Goal: Task Accomplishment & Management: Complete application form

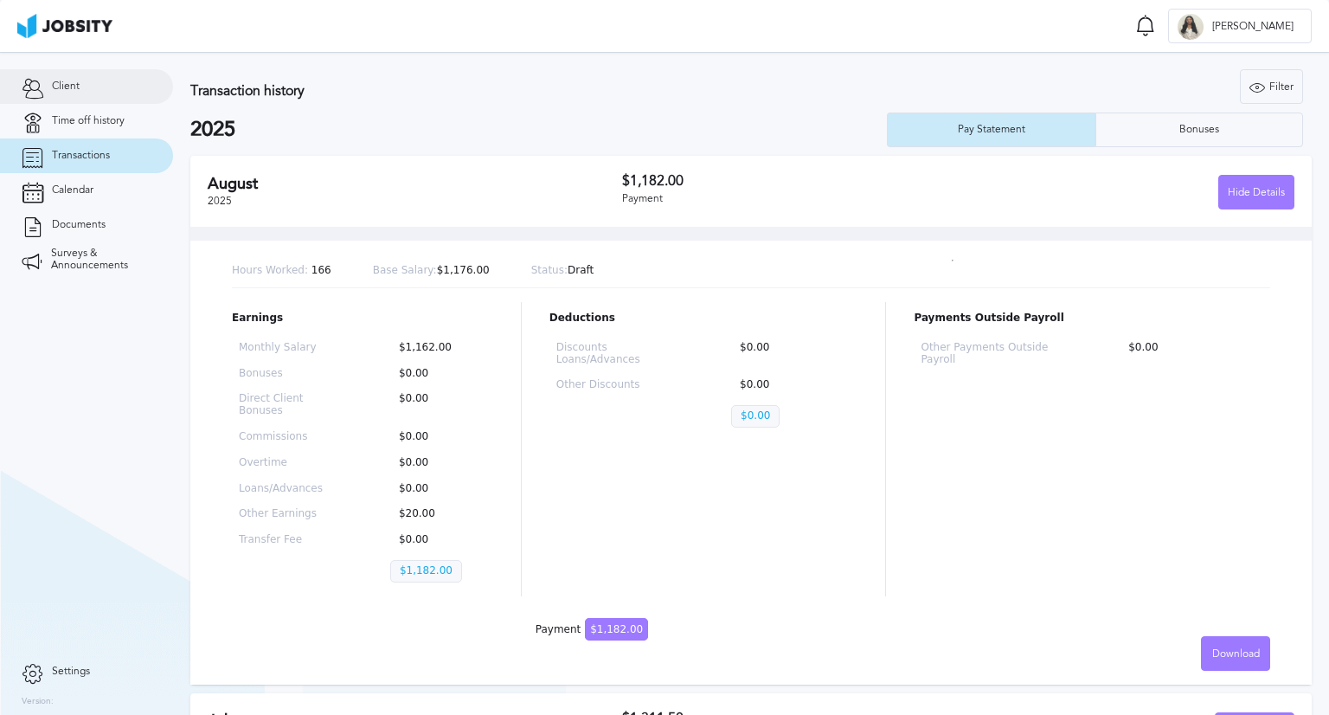
click at [97, 97] on link "Client" at bounding box center [86, 86] width 173 height 35
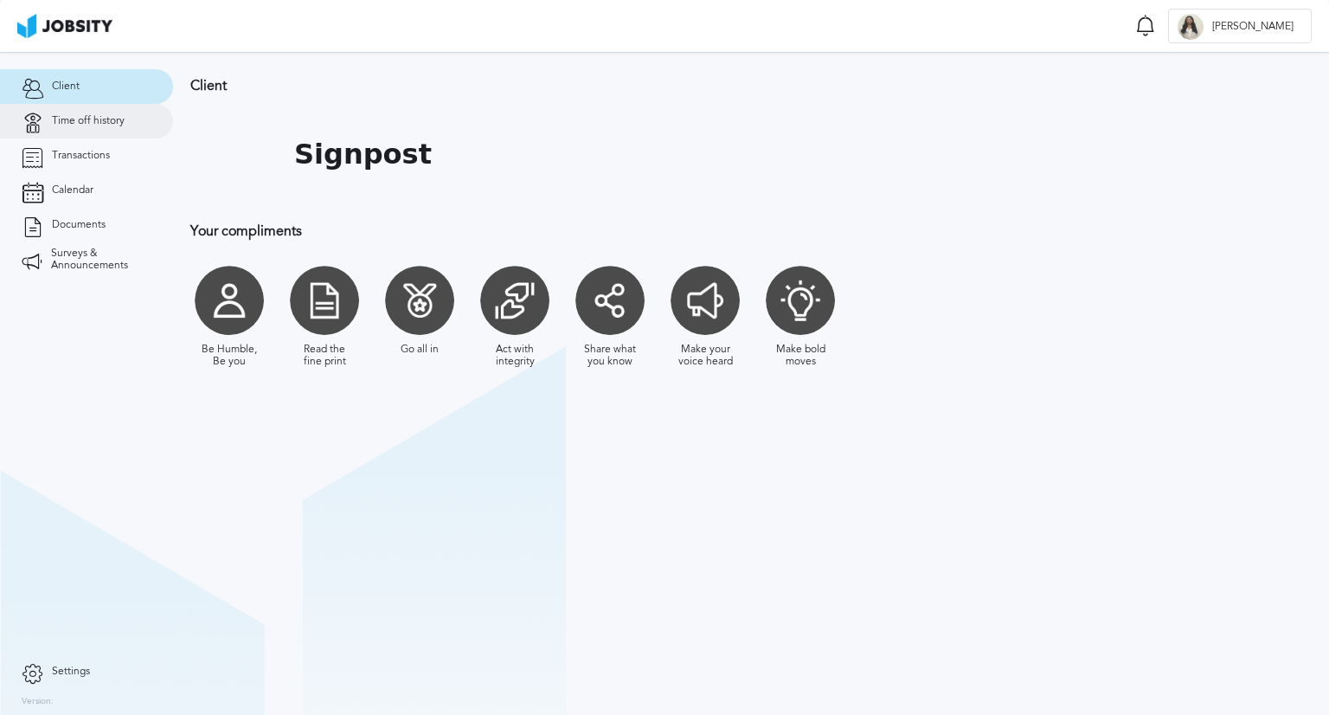
click at [104, 117] on span "Time off history" at bounding box center [88, 121] width 73 height 12
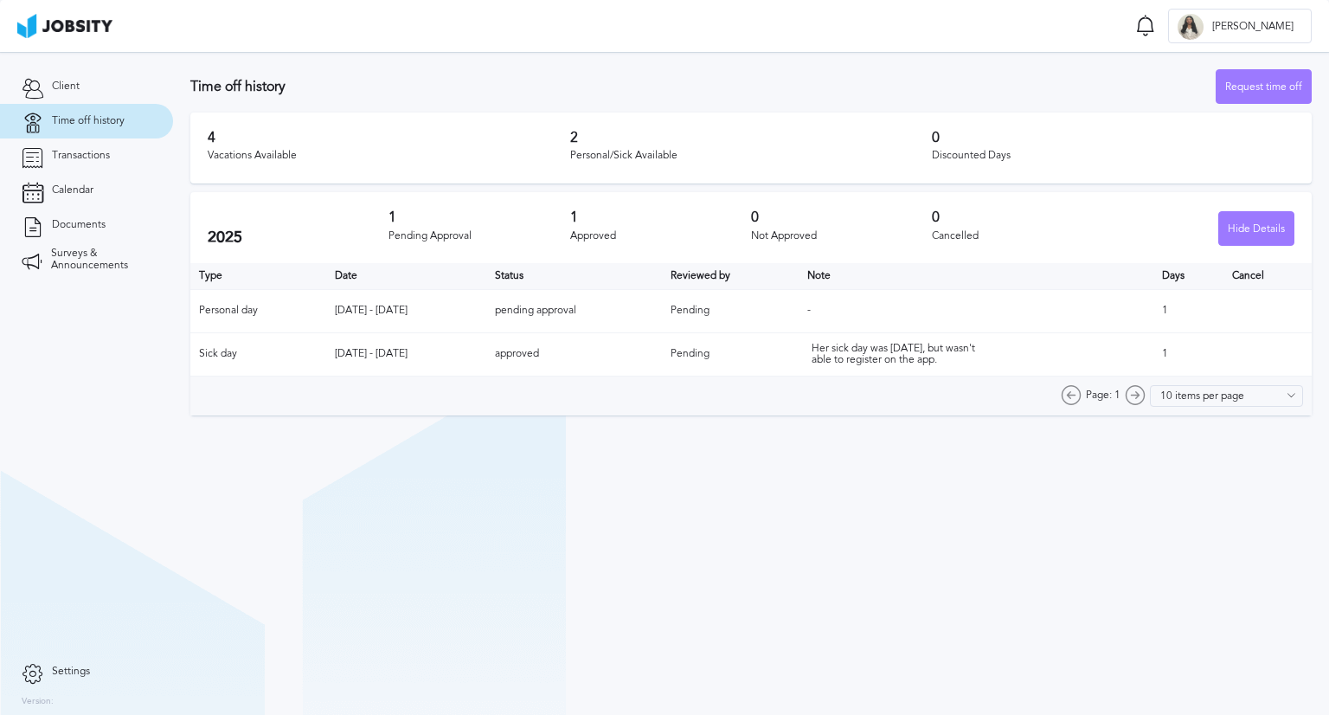
click at [1266, 69] on button "Request time off" at bounding box center [1264, 86] width 96 height 35
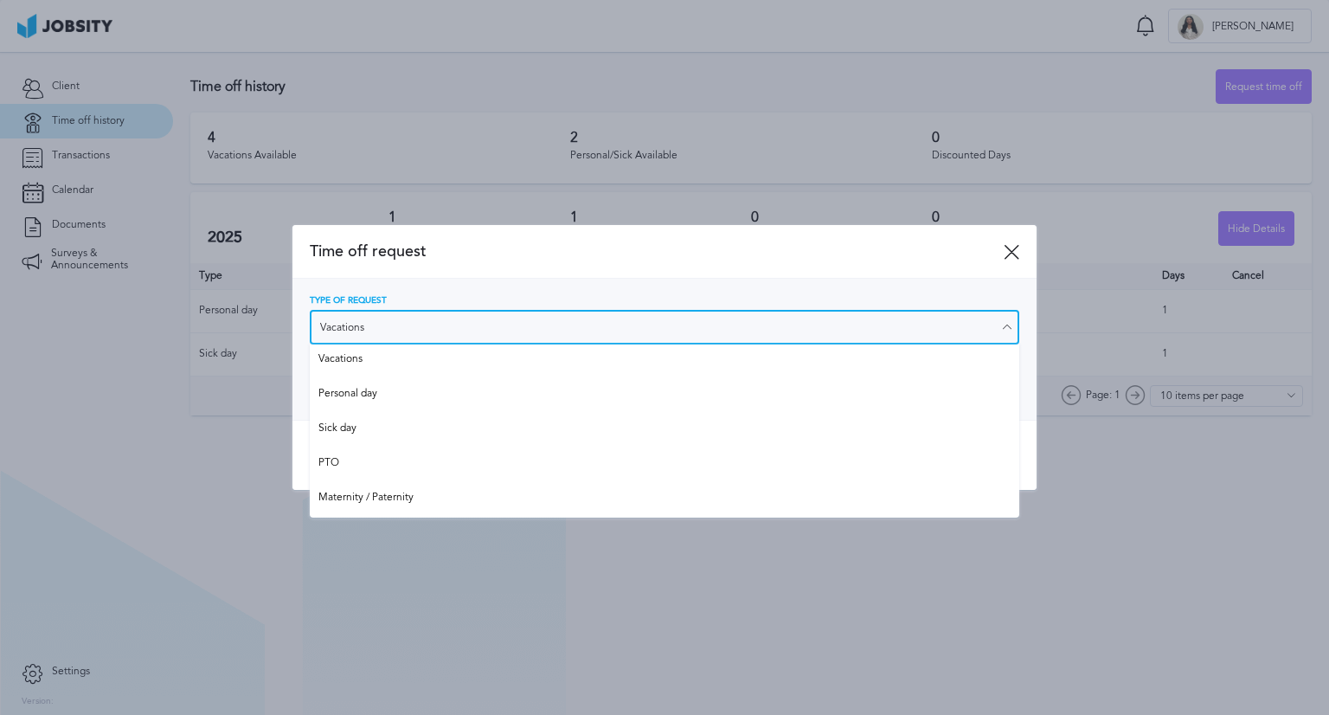
click at [504, 331] on input "Vacations" at bounding box center [664, 327] width 709 height 35
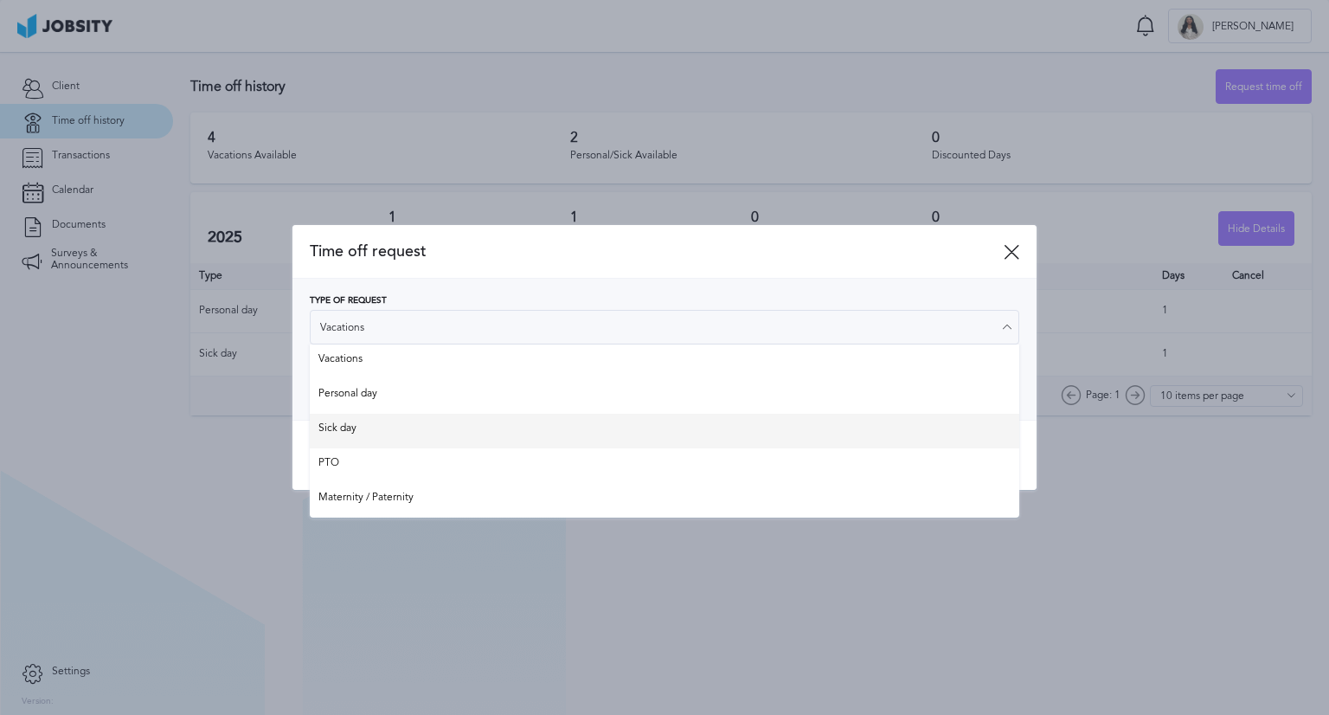
type input "Sick day"
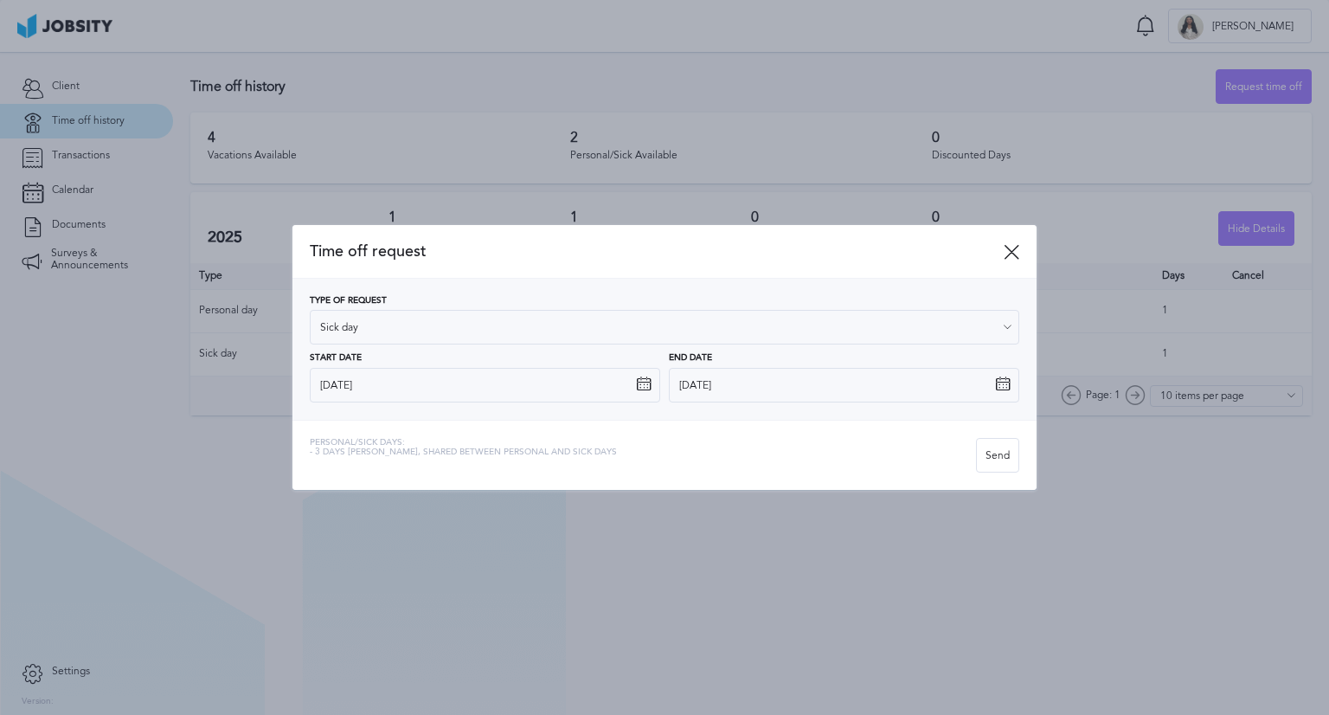
click at [384, 423] on div "Time off request Type of Request Sick day Vacations Personal day Sick day PTO M…" at bounding box center [664, 357] width 744 height 265
click at [989, 450] on div "Send" at bounding box center [998, 456] width 42 height 35
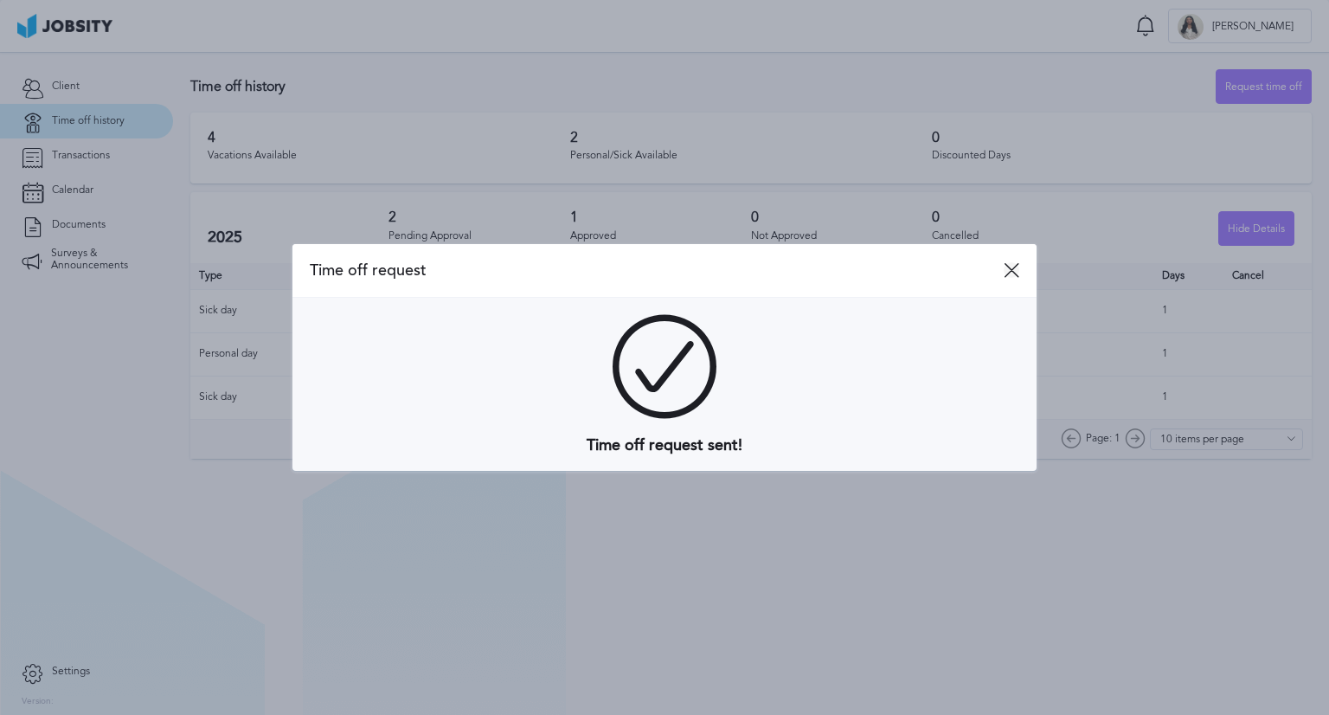
click at [1016, 273] on icon at bounding box center [1012, 270] width 16 height 16
